Goal: Navigation & Orientation: Find specific page/section

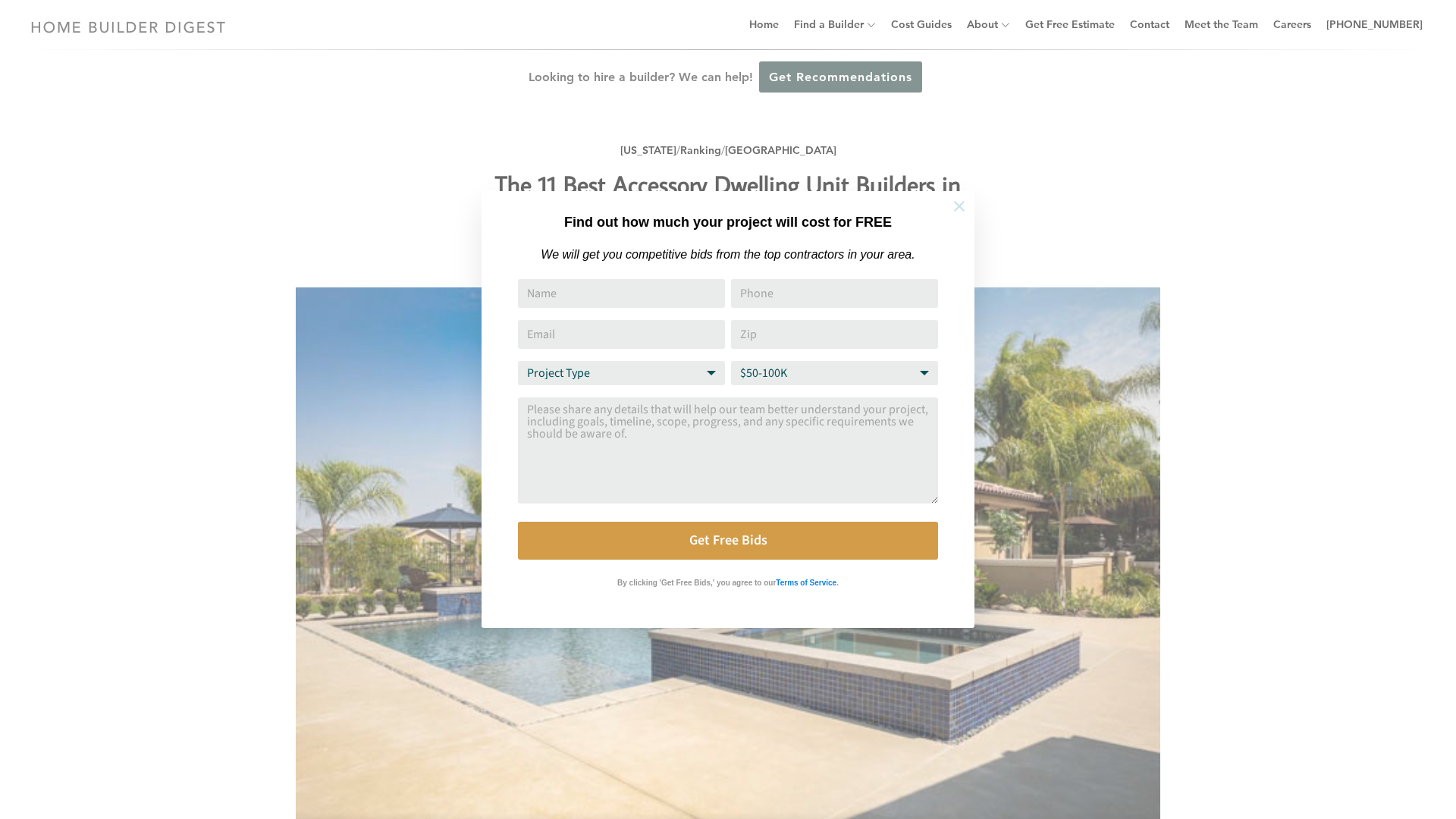
click at [961, 205] on icon at bounding box center [958, 206] width 17 height 17
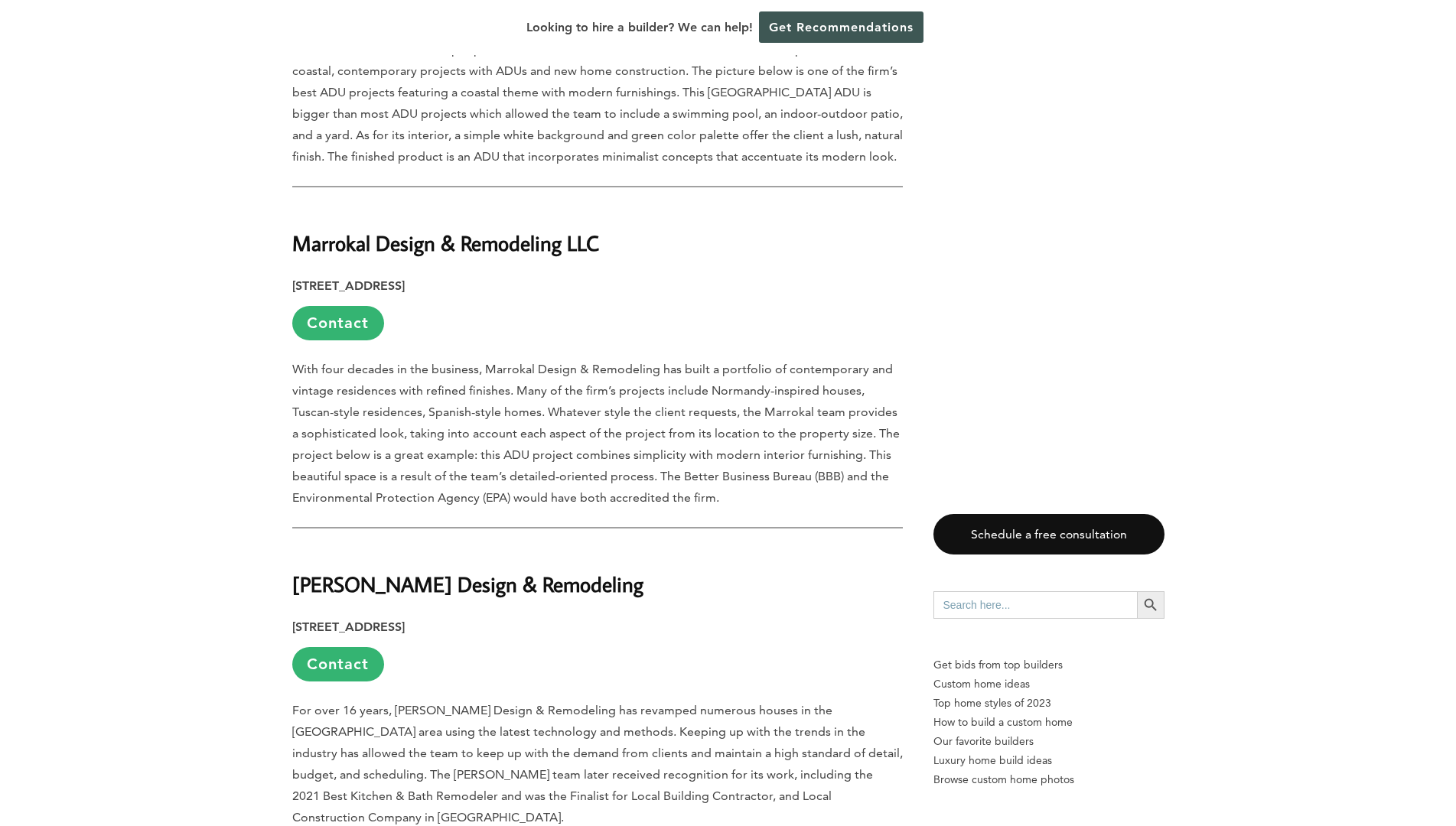
scroll to position [2525, 0]
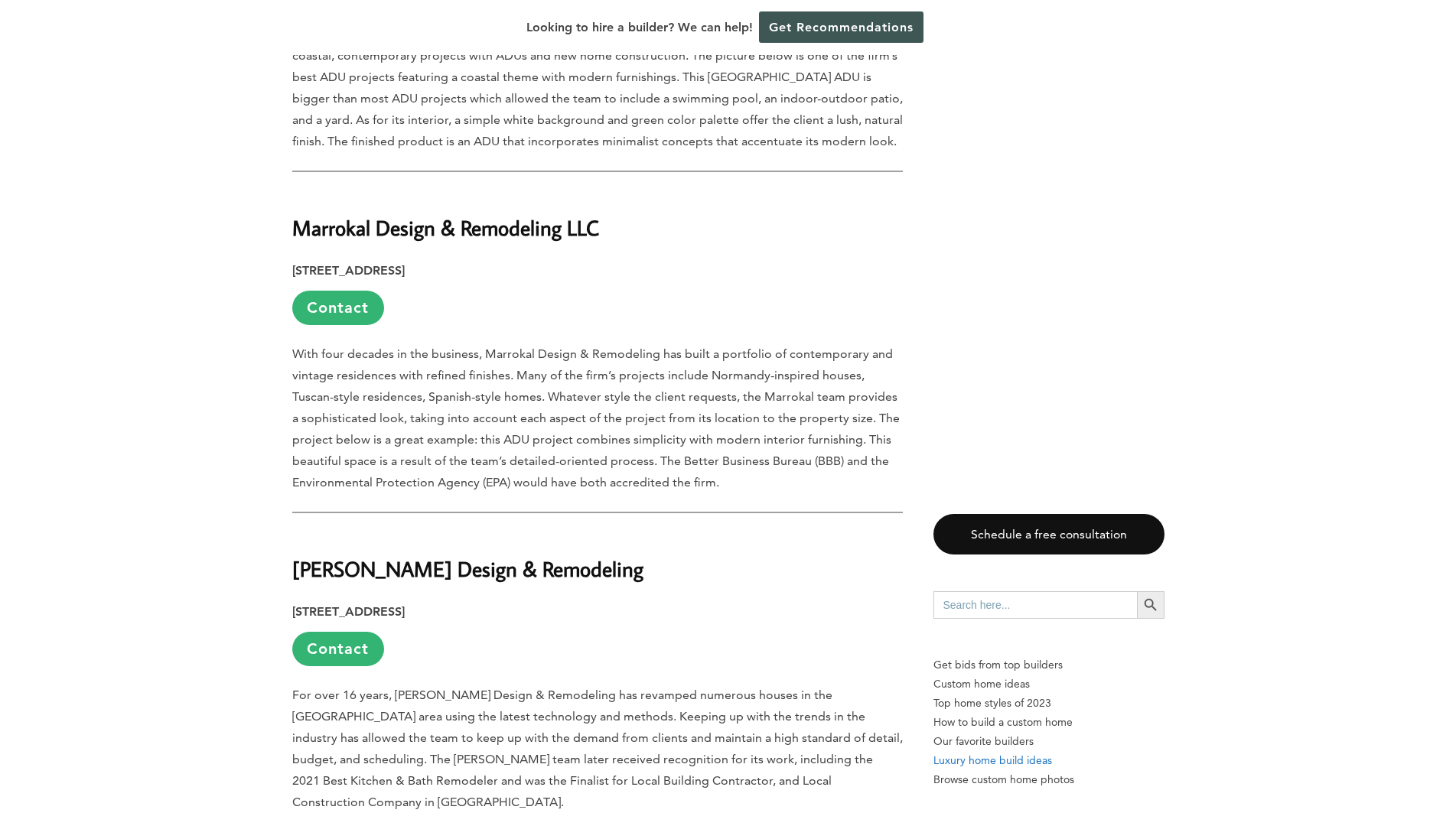
click at [1054, 766] on p "Luxury home build ideas" at bounding box center [1049, 761] width 231 height 19
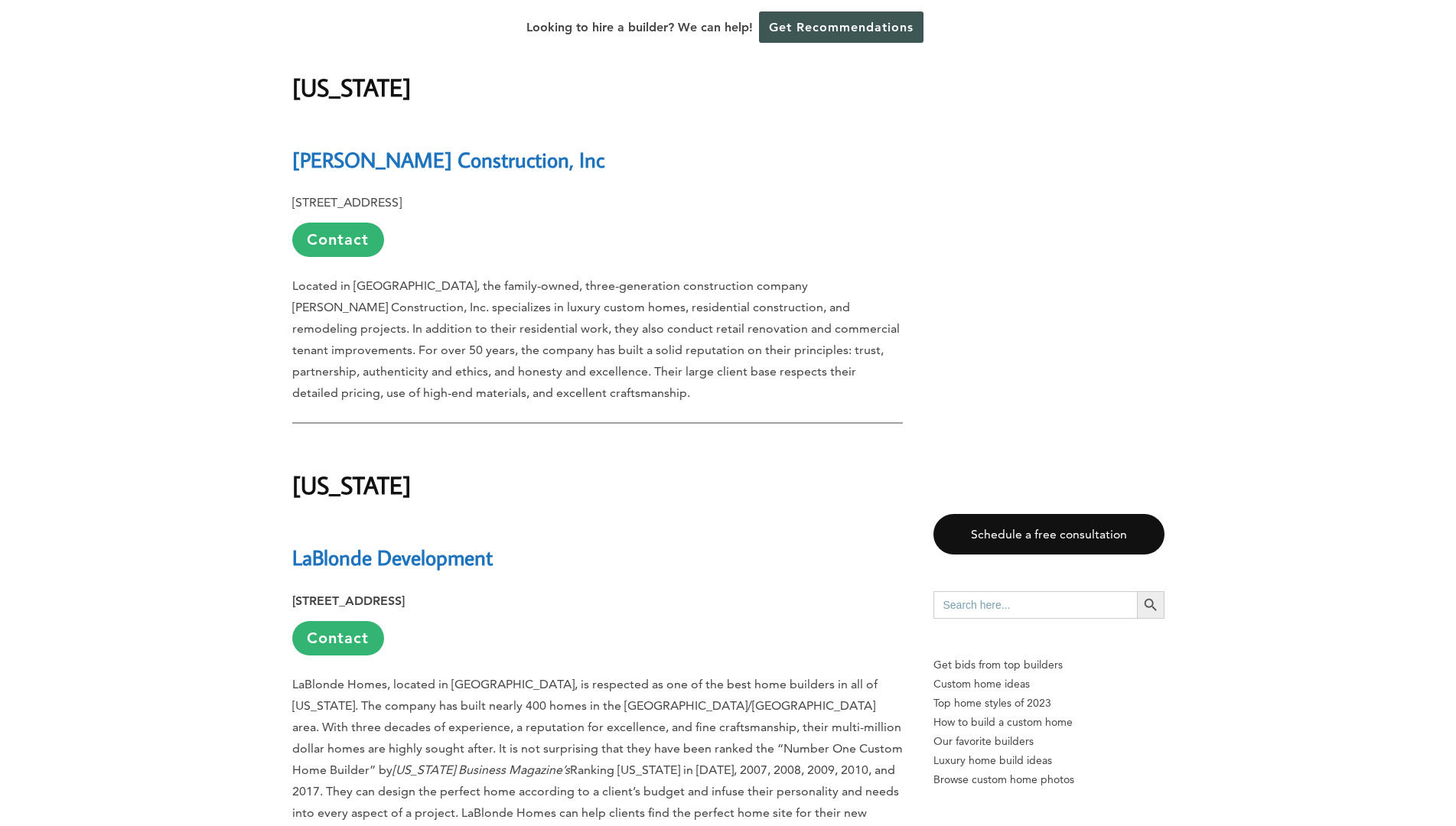
scroll to position [2907, 0]
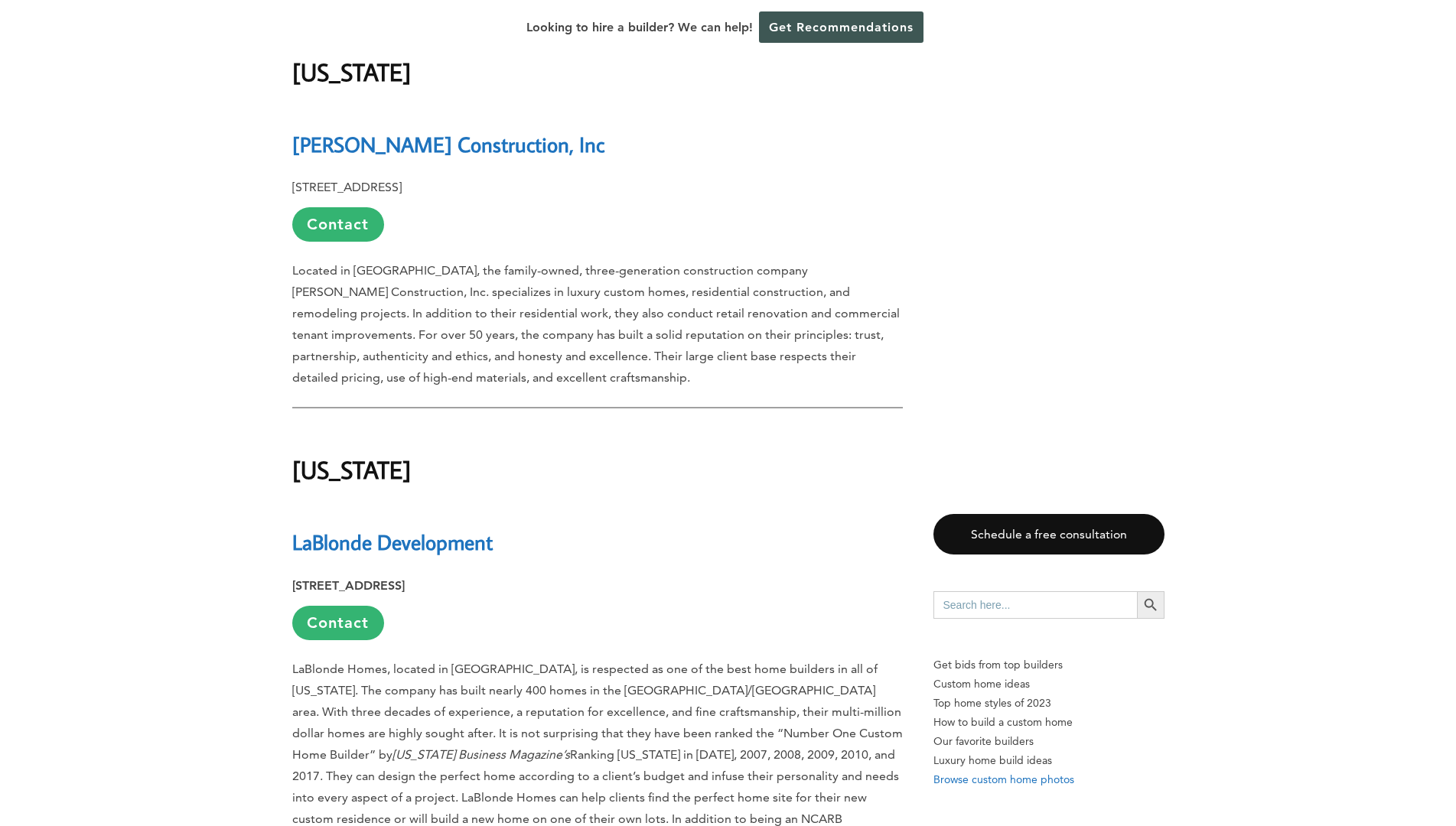
click at [1054, 780] on p "Browse custom home photos" at bounding box center [1049, 780] width 231 height 19
